Goal: Transaction & Acquisition: Download file/media

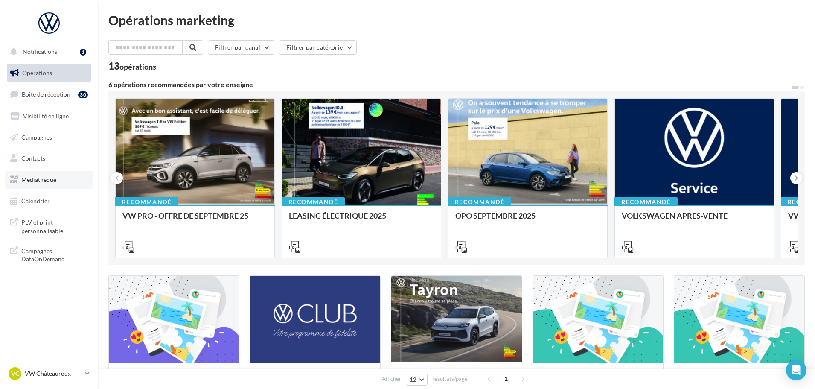
click at [52, 177] on span "Médiathèque" at bounding box center [38, 179] width 35 height 7
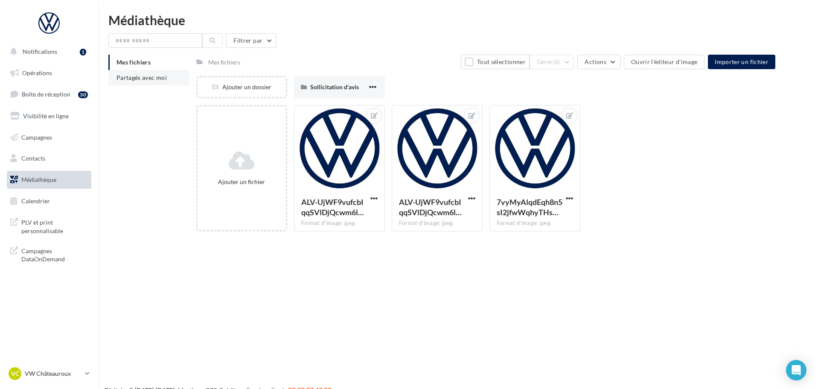
click at [163, 83] on li "Partagés avec moi" at bounding box center [148, 77] width 81 height 15
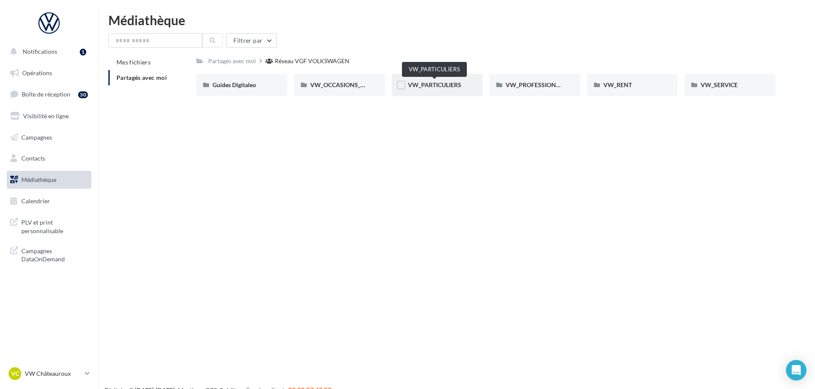
click at [439, 84] on span "VW_PARTICULIERS" at bounding box center [434, 84] width 53 height 7
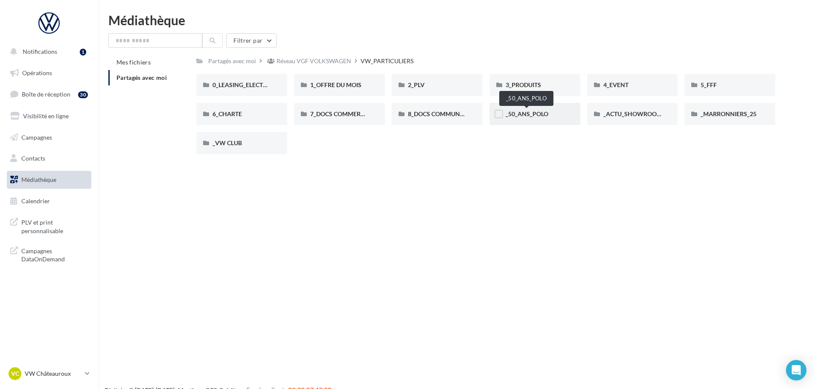
click at [518, 114] on span "_50_ANS_POLO" at bounding box center [527, 113] width 43 height 7
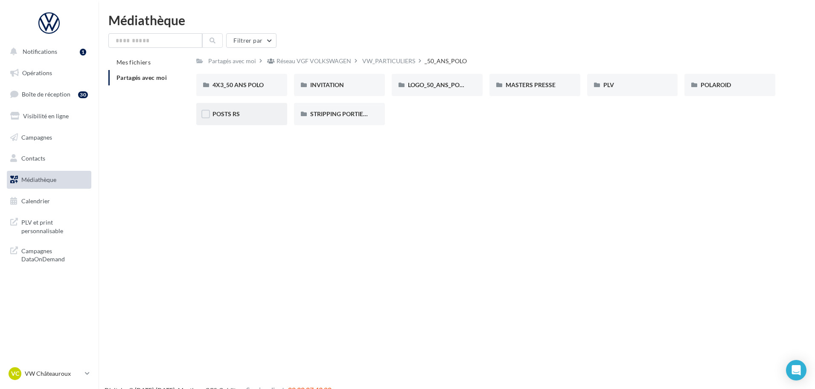
click at [268, 116] on div "POSTS RS" at bounding box center [241, 114] width 58 height 9
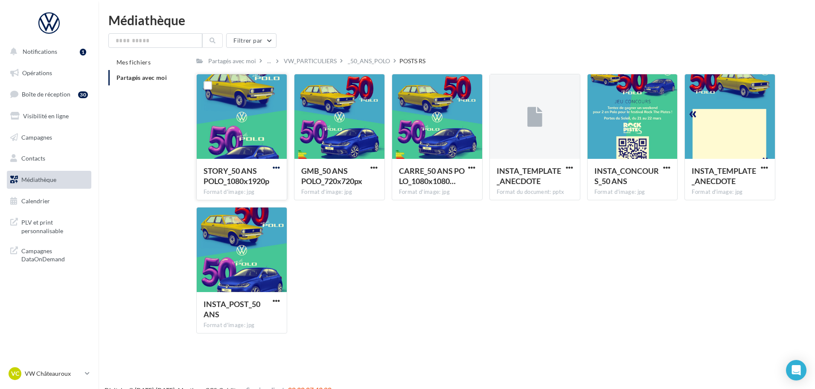
click at [276, 168] on span "button" at bounding box center [276, 167] width 7 height 7
click at [242, 180] on button "Télécharger" at bounding box center [238, 184] width 85 height 22
click at [275, 298] on span "button" at bounding box center [276, 300] width 7 height 7
click at [229, 316] on button "Télécharger" at bounding box center [238, 317] width 85 height 22
